Goal: Check status: Check status

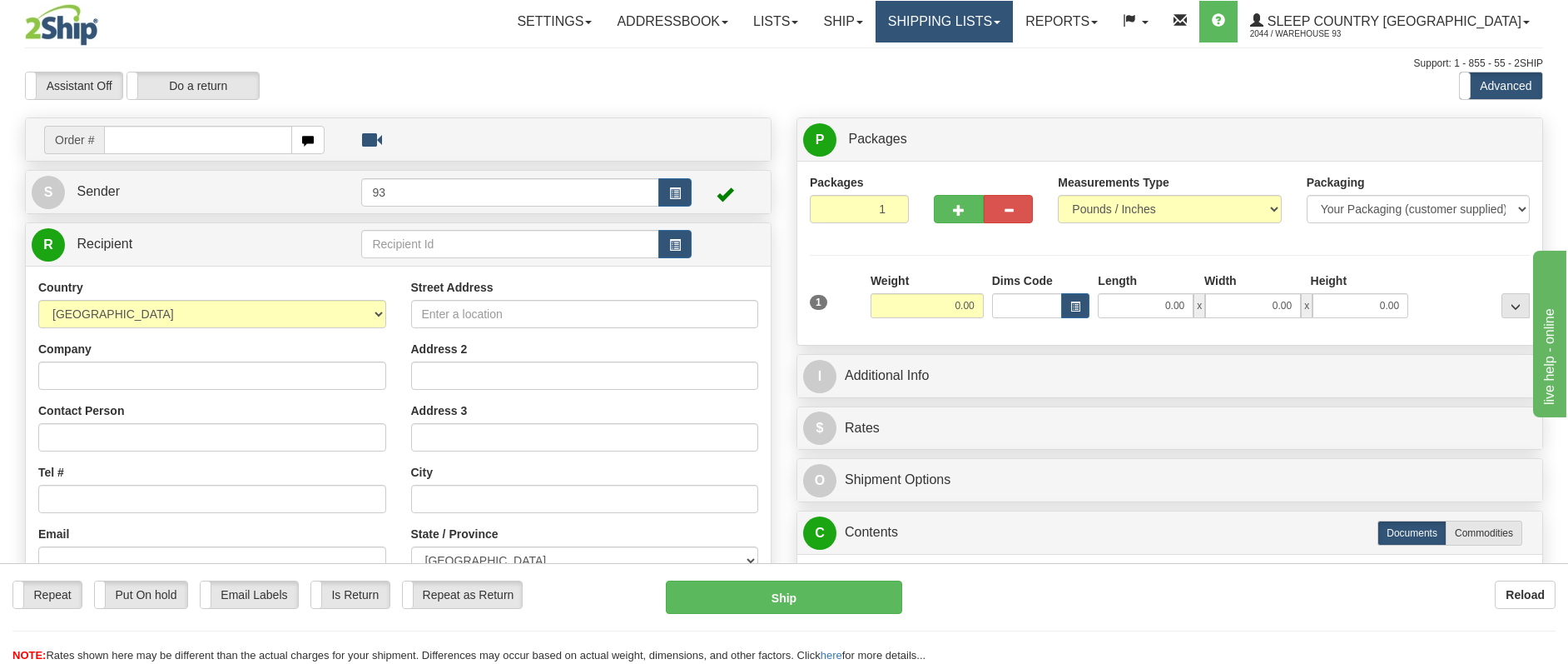
click at [1012, 13] on link "Shipping lists" at bounding box center [944, 21] width 137 height 42
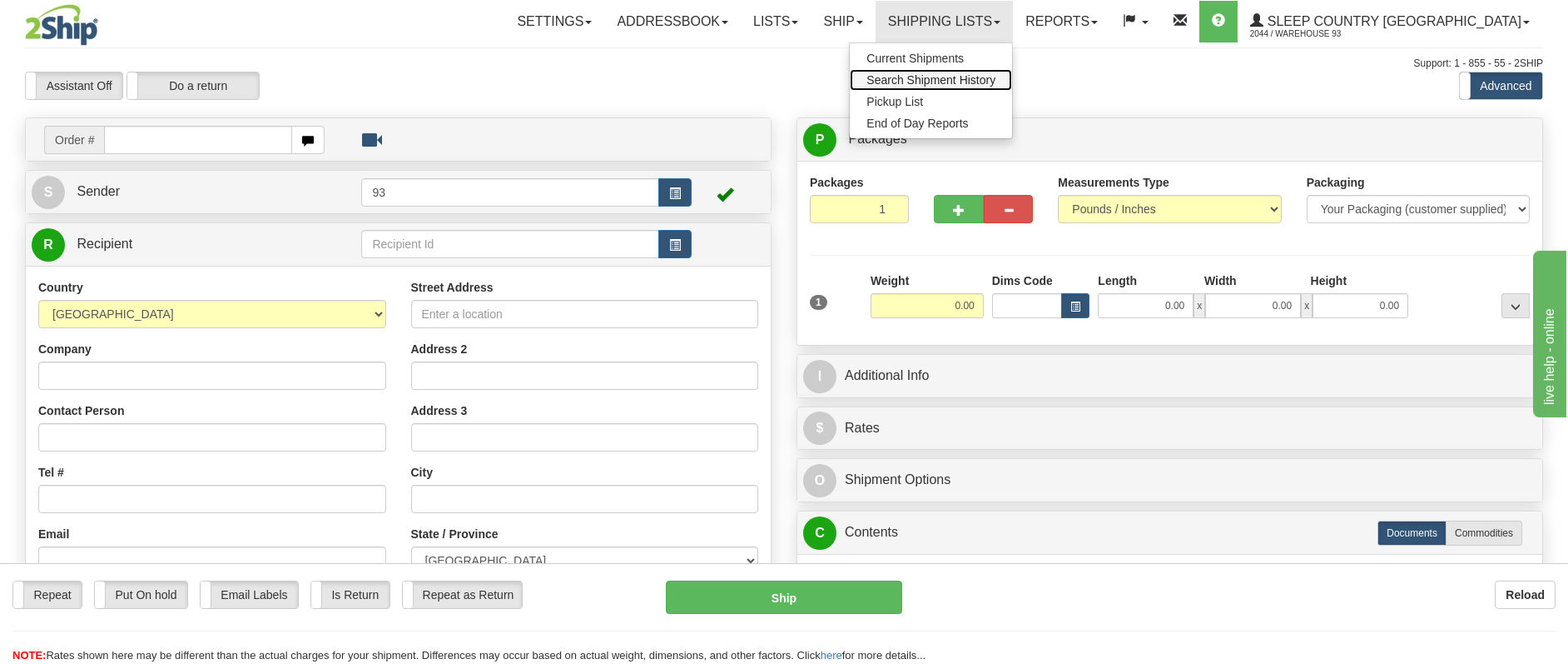
click at [995, 79] on span "Search Shipment History" at bounding box center [930, 79] width 129 height 13
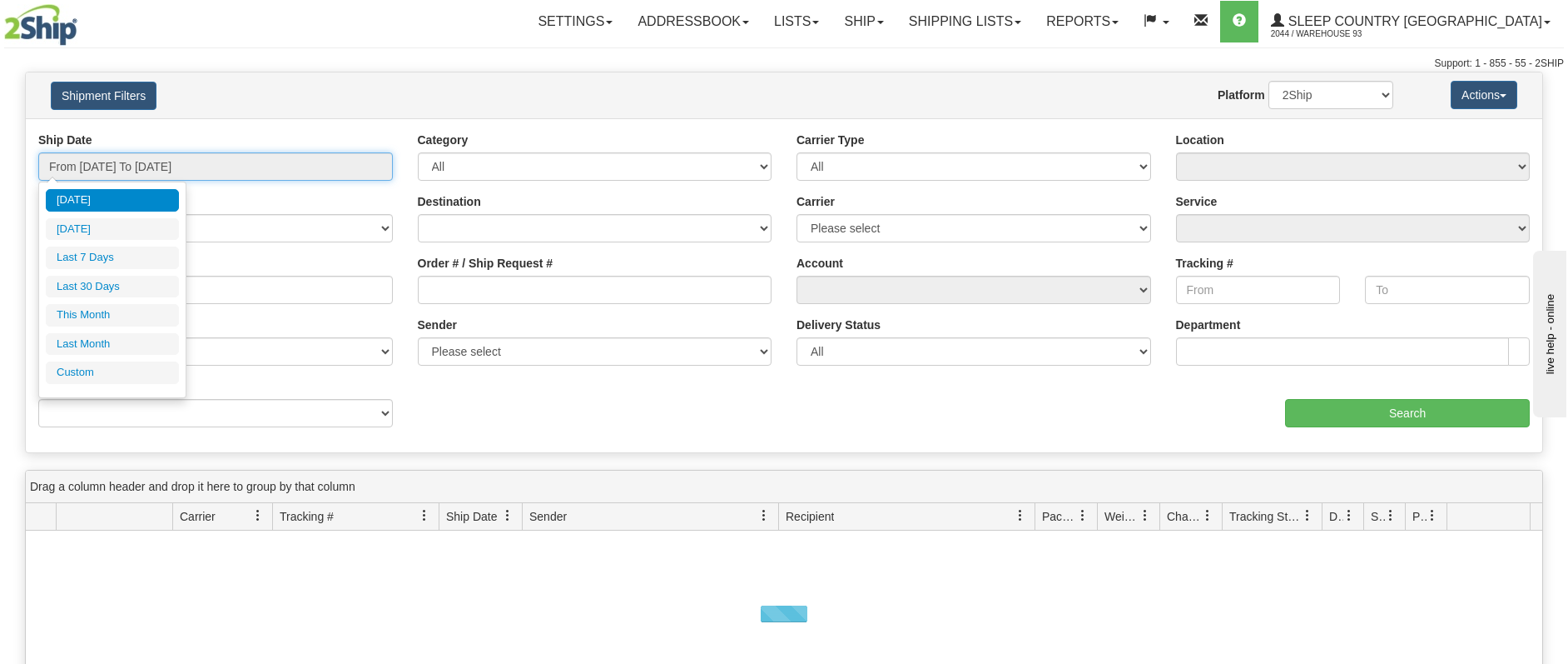
click at [155, 163] on input "From 08/18/2025 To 08/19/2025" at bounding box center [215, 167] width 354 height 29
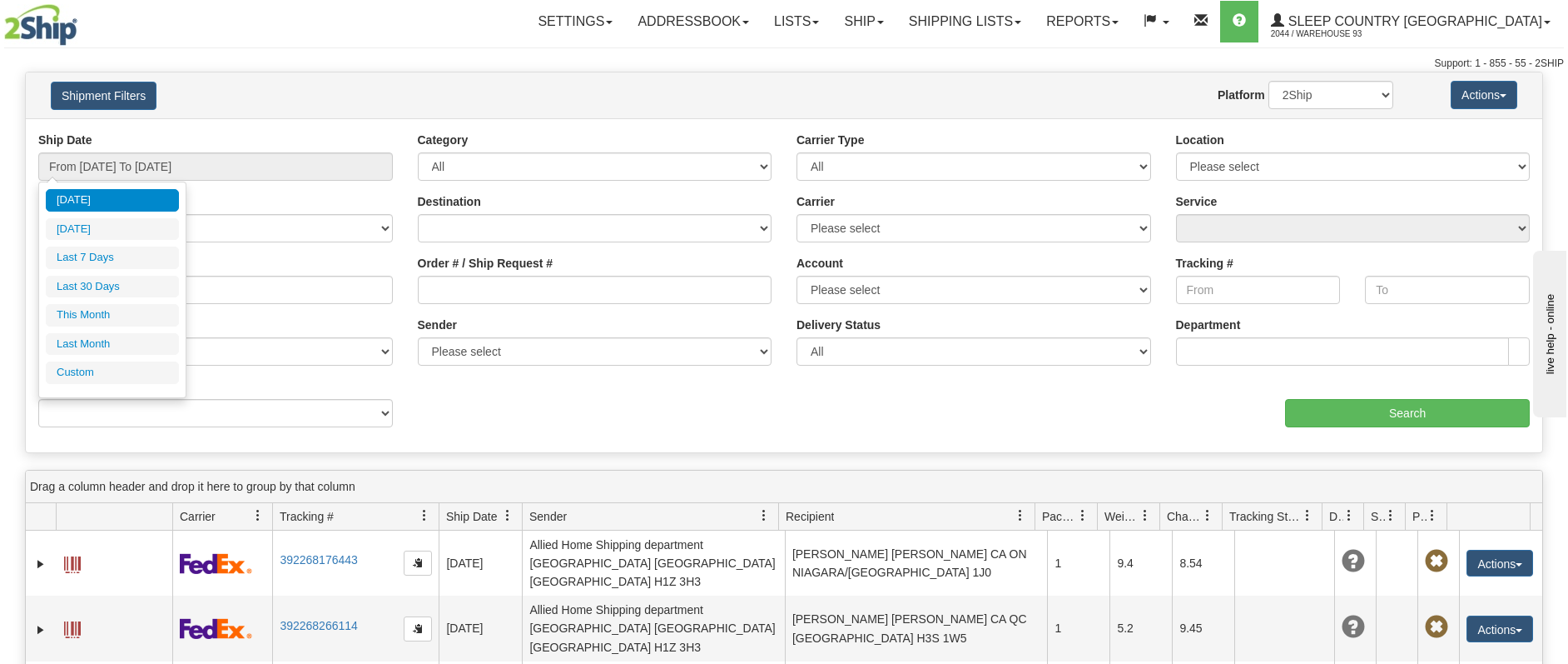
click at [125, 258] on li "Last 7 Days" at bounding box center [111, 257] width 133 height 22
type input "From 08/13/2025 To 08/19/2025"
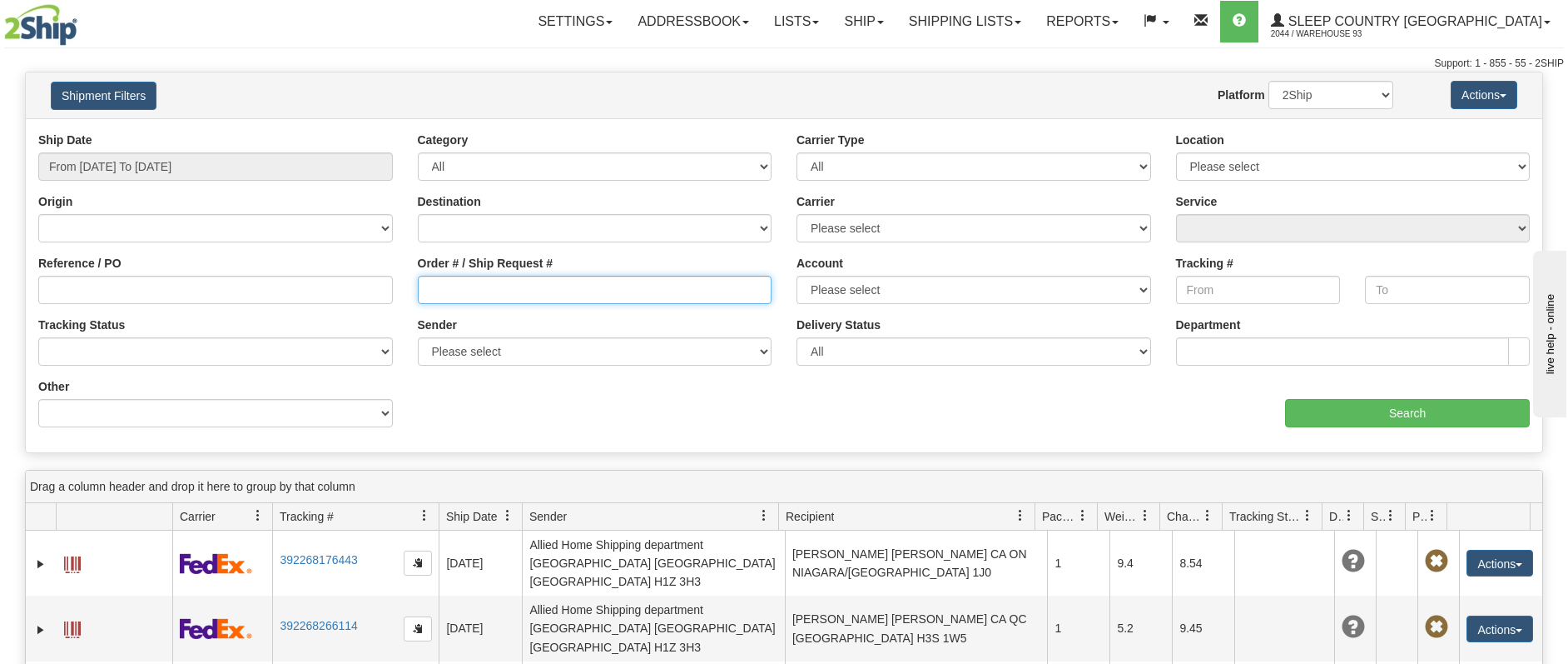
click at [463, 289] on input "Order # / Ship Request #" at bounding box center [594, 290] width 354 height 29
paste input "9000I003387"
type input "9000I003387"
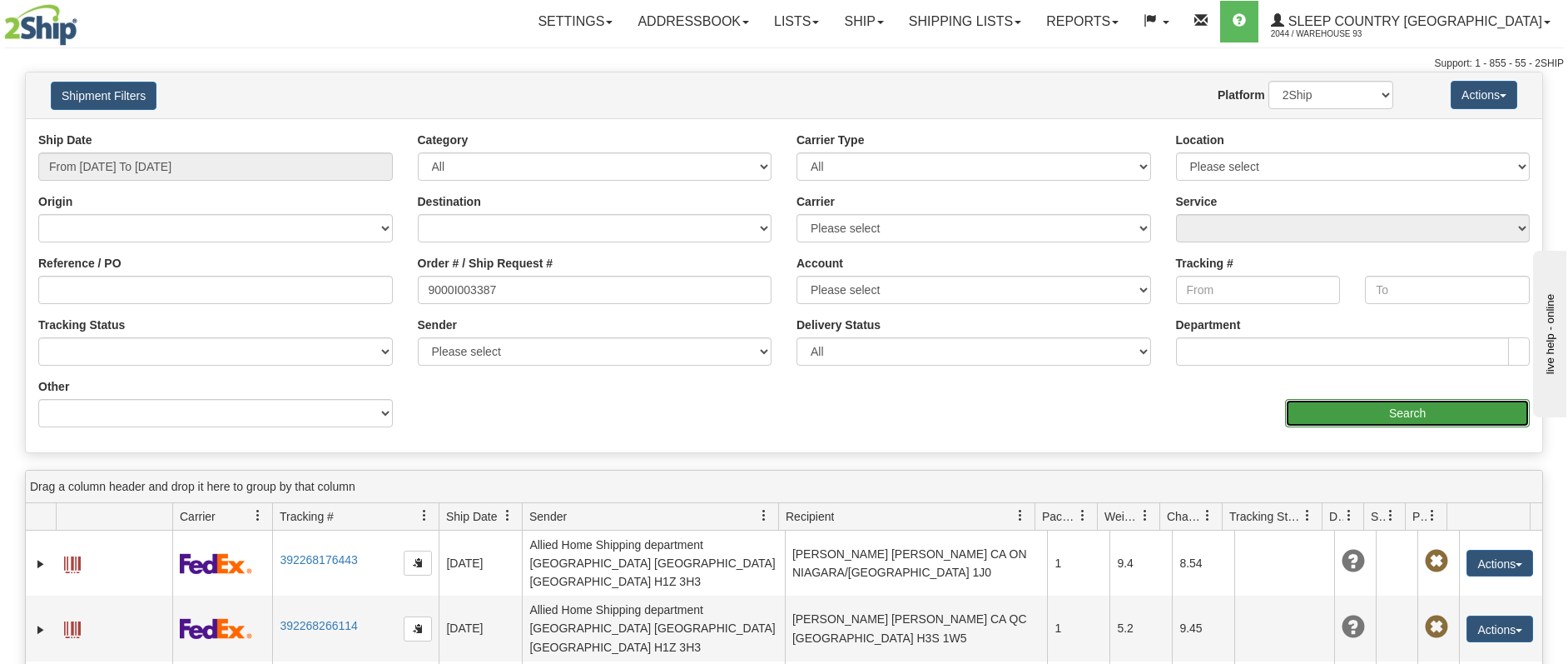
click at [1387, 409] on input "Search" at bounding box center [1407, 413] width 244 height 29
